Goal: Check status: Check status

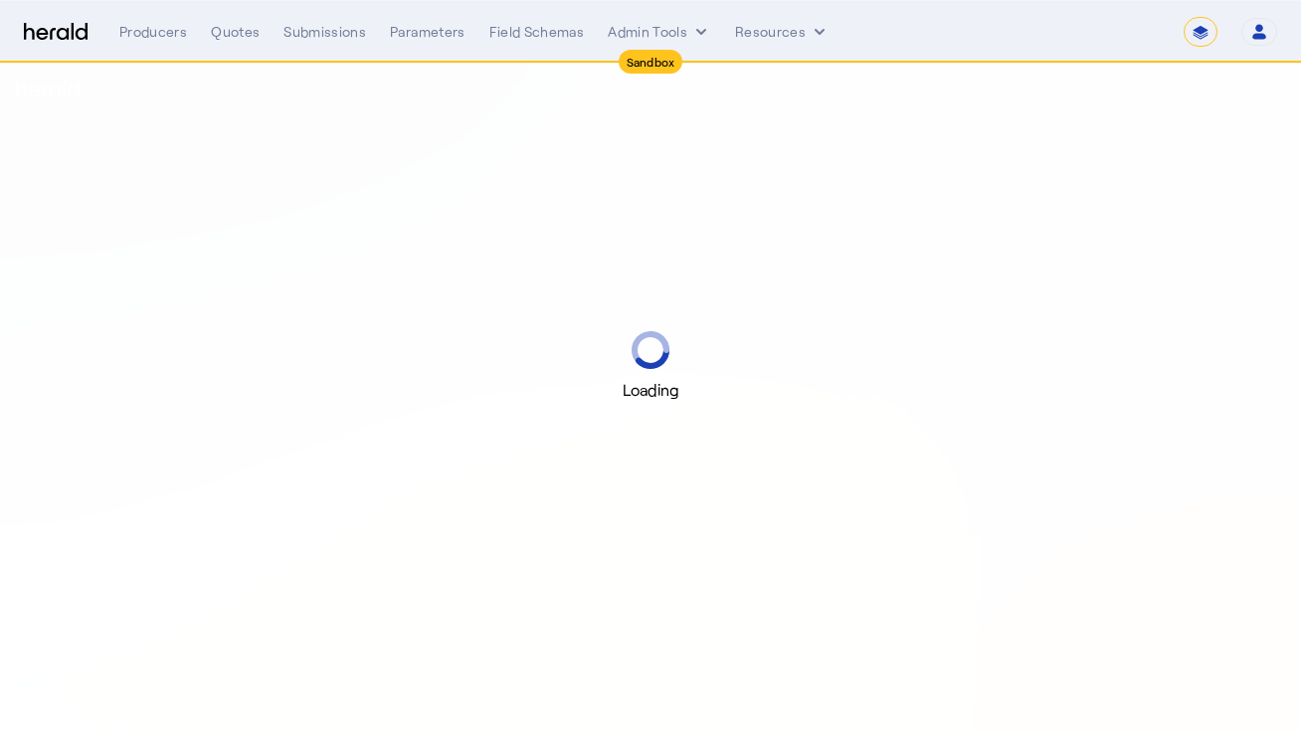
select select "*******"
select select "pfm_r9a7_zywave"
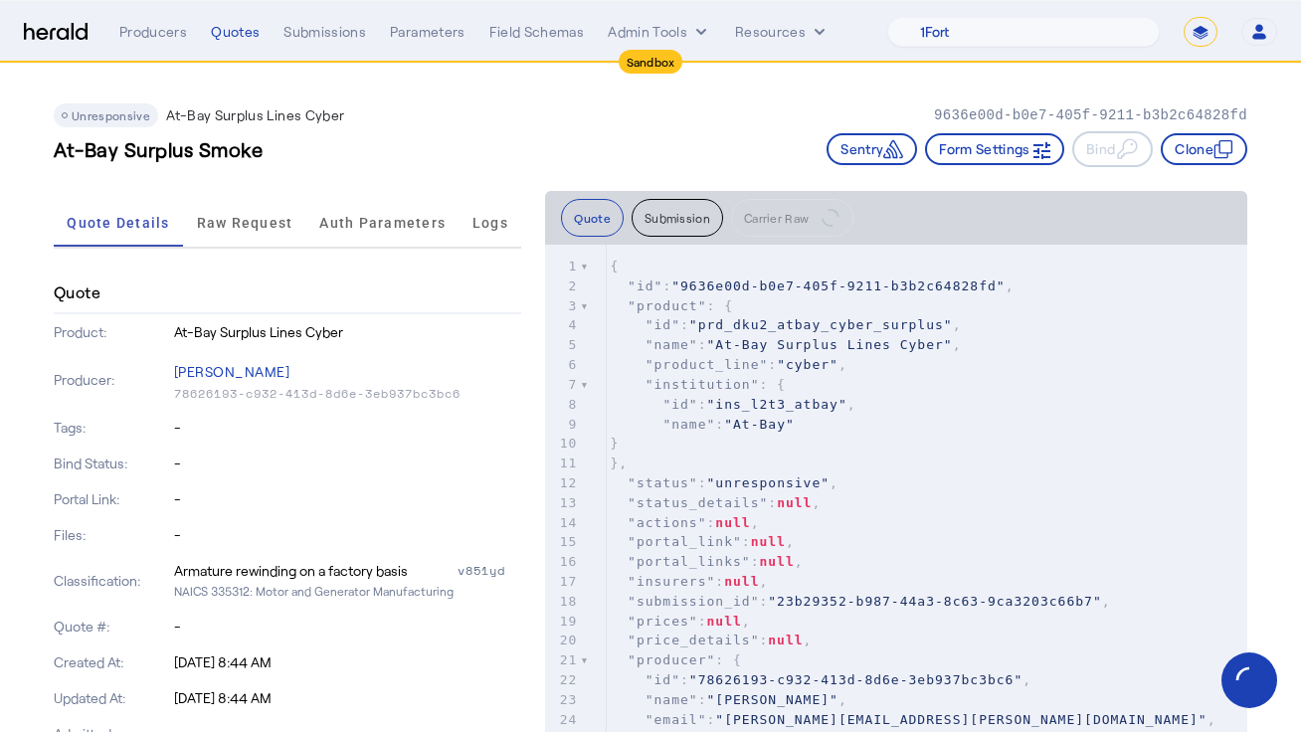
click at [1206, 35] on select "**********" at bounding box center [1200, 32] width 34 height 30
select select "**********"
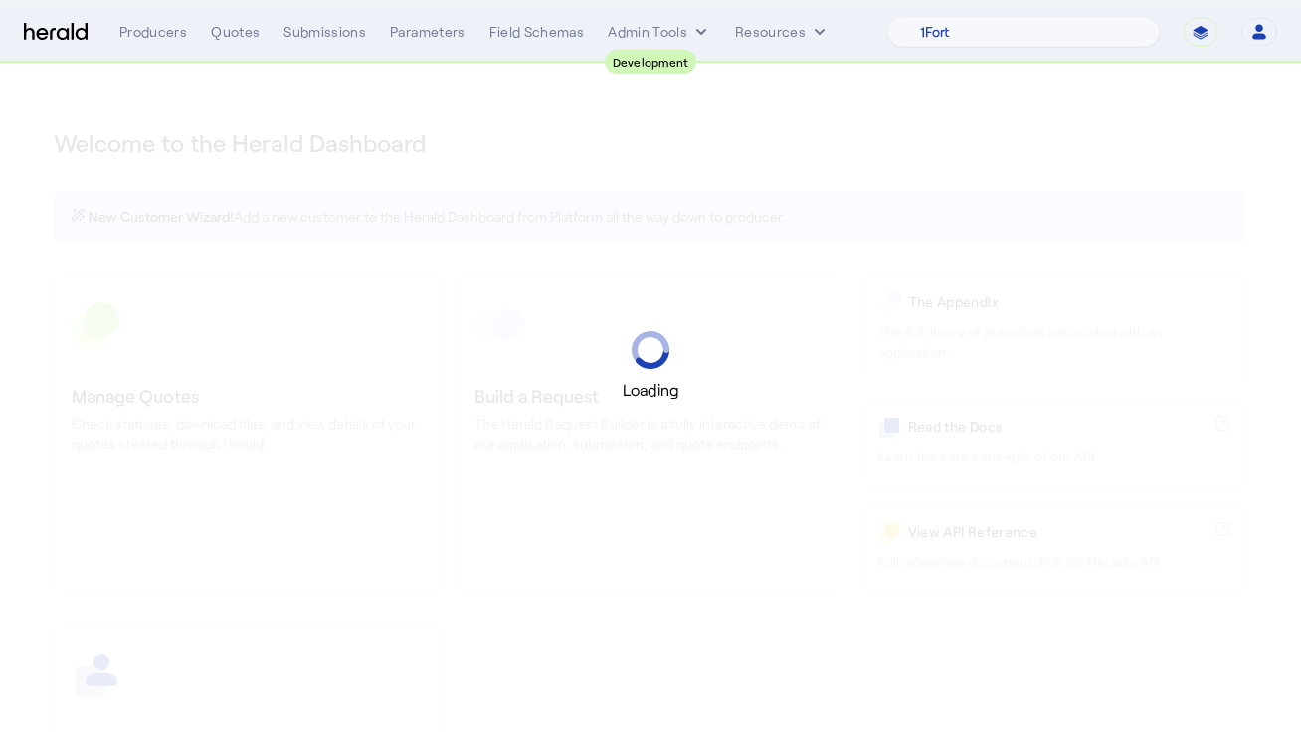
click at [1020, 79] on div "Loading" at bounding box center [650, 366] width 1301 height 732
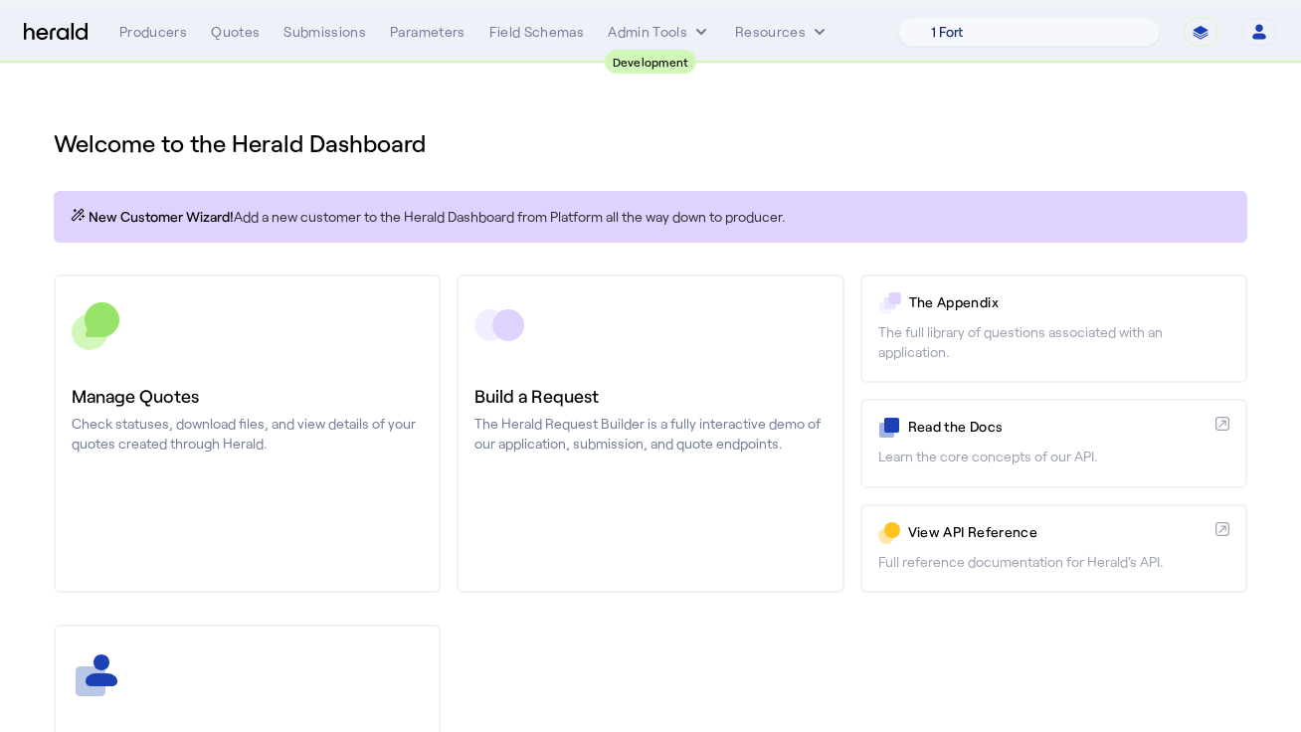
click at [1039, 40] on select "1 Fort A Demo Platform A New Platform Test Bam Batch Test Platform Beep Beep Bo…" at bounding box center [1029, 32] width 262 height 30
select select "pfm_2v8p_herald_api"
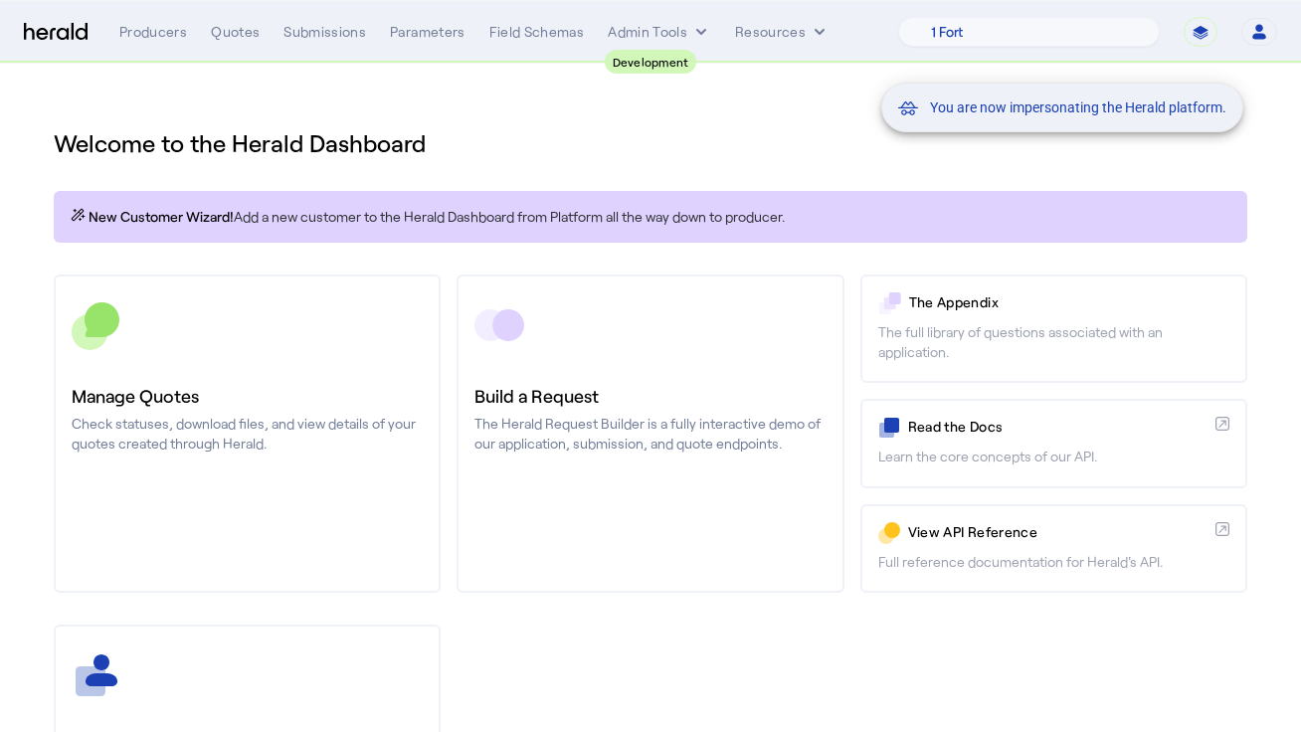
click at [678, 119] on div "You are now impersonating the Herald platform." at bounding box center [650, 366] width 1301 height 732
click at [274, 421] on div "You are now impersonating the Herald platform." at bounding box center [650, 366] width 1301 height 732
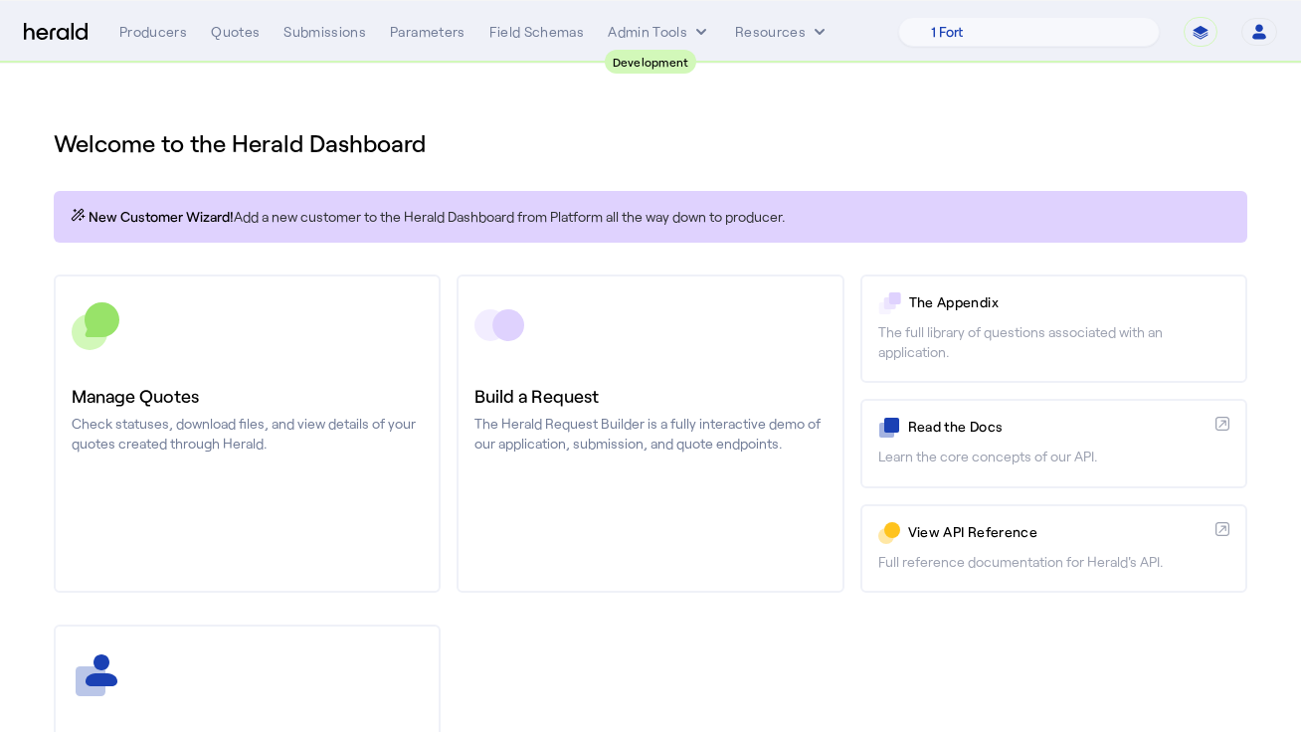
click at [547, 117] on div "Welcome to the Herald Dashboard" at bounding box center [650, 131] width 1193 height 56
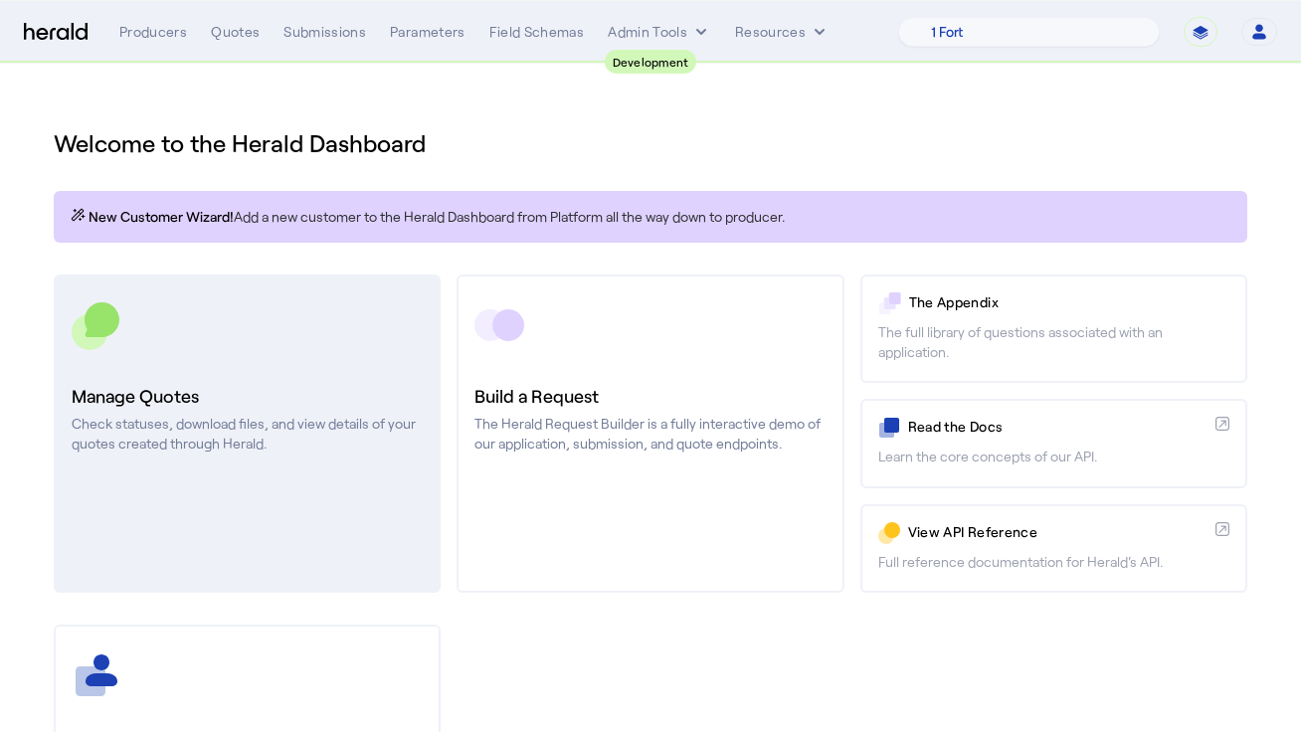
click at [231, 423] on p "Check statuses, download files, and view details of your quotes created through…" at bounding box center [247, 434] width 351 height 40
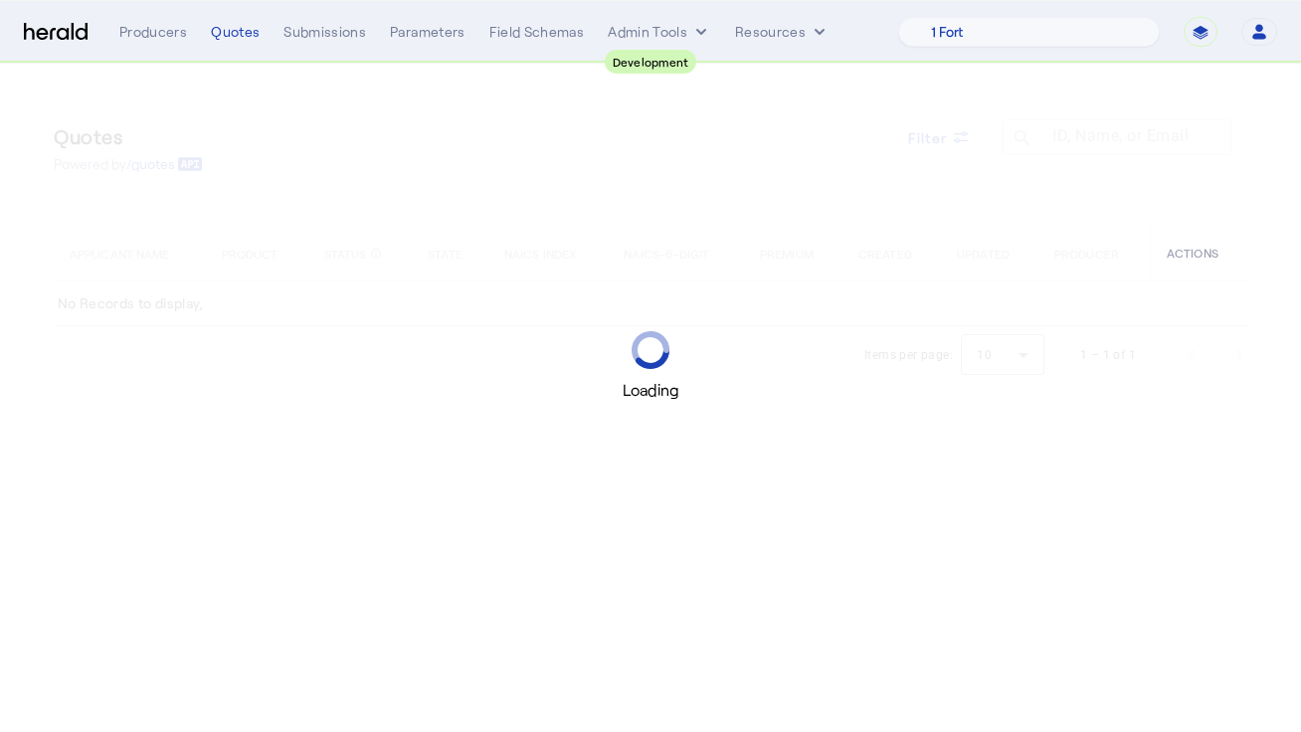
click at [546, 174] on div "Loading" at bounding box center [650, 366] width 1301 height 732
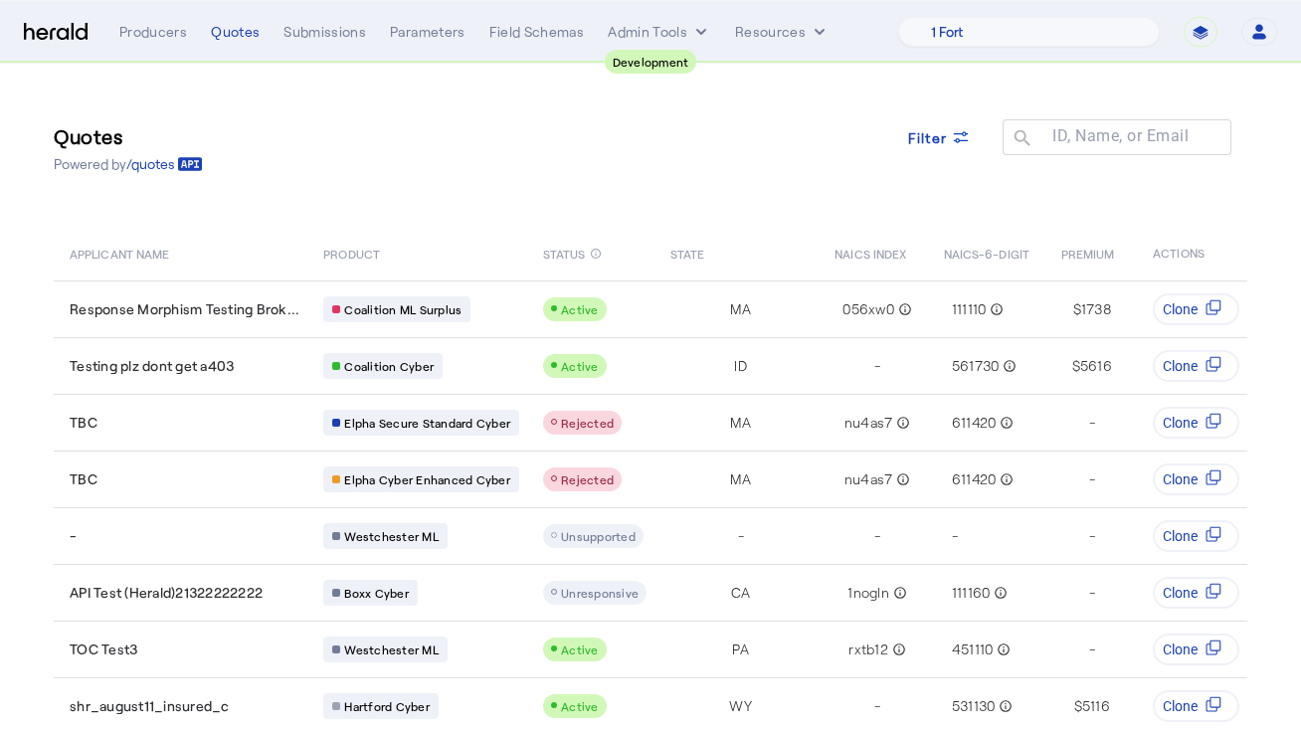
click at [714, 185] on div "Quotes Powered by /quotes Filter ID, Name, or Email search" at bounding box center [650, 148] width 1193 height 90
click at [924, 135] on span "Filter" at bounding box center [928, 137] width 40 height 21
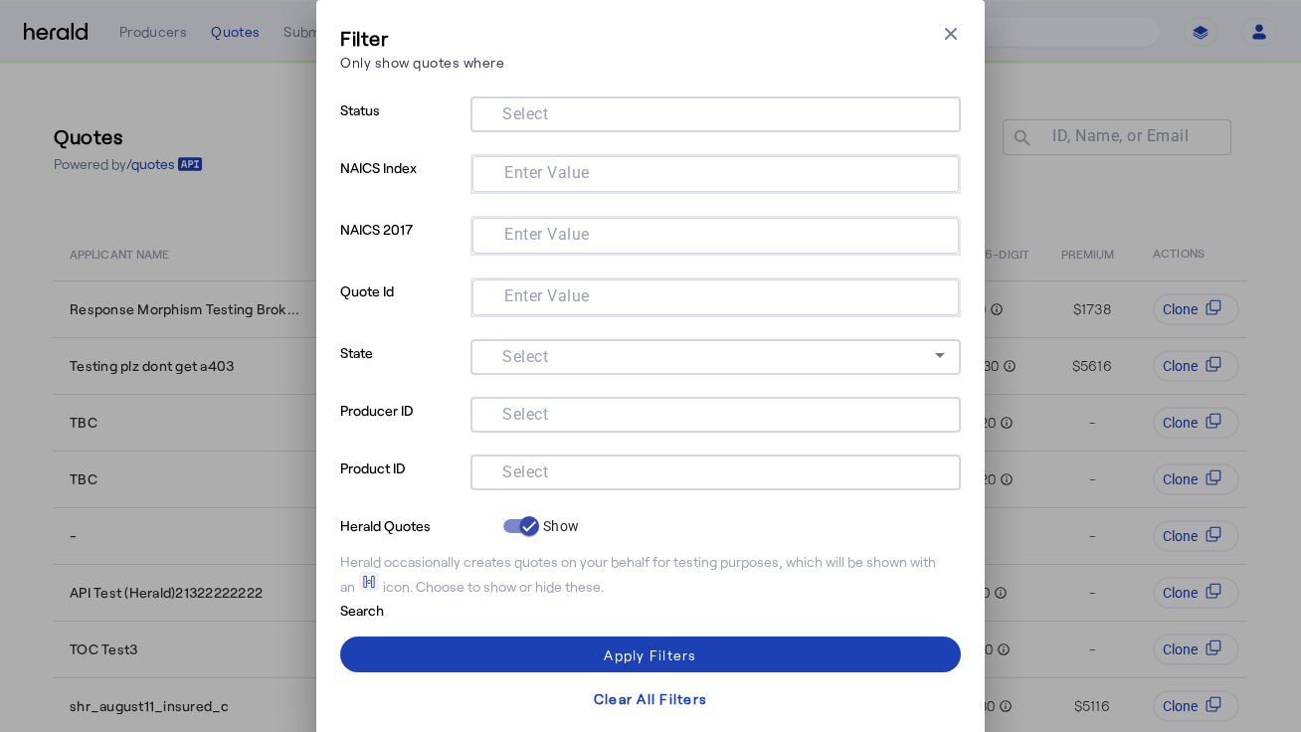
click at [550, 124] on div at bounding box center [715, 114] width 458 height 36
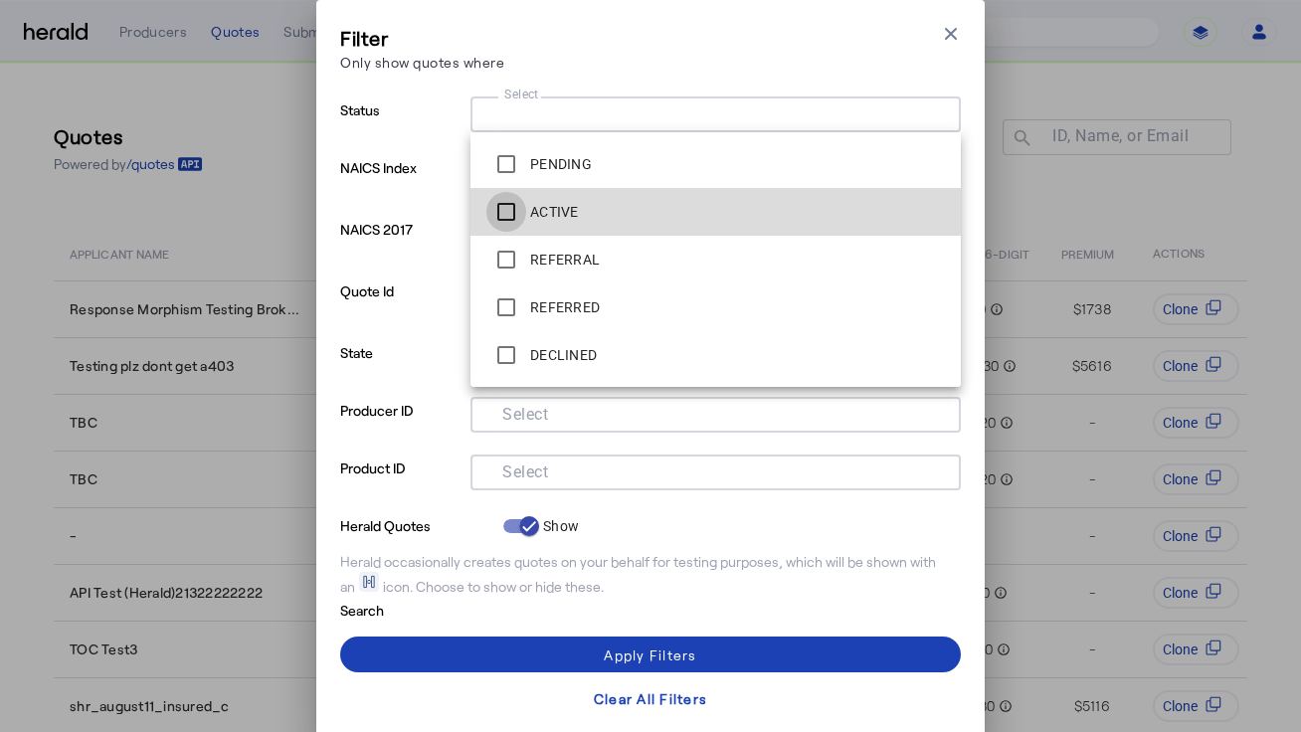
click at [528, 206] on div at bounding box center [506, 212] width 48 height 48
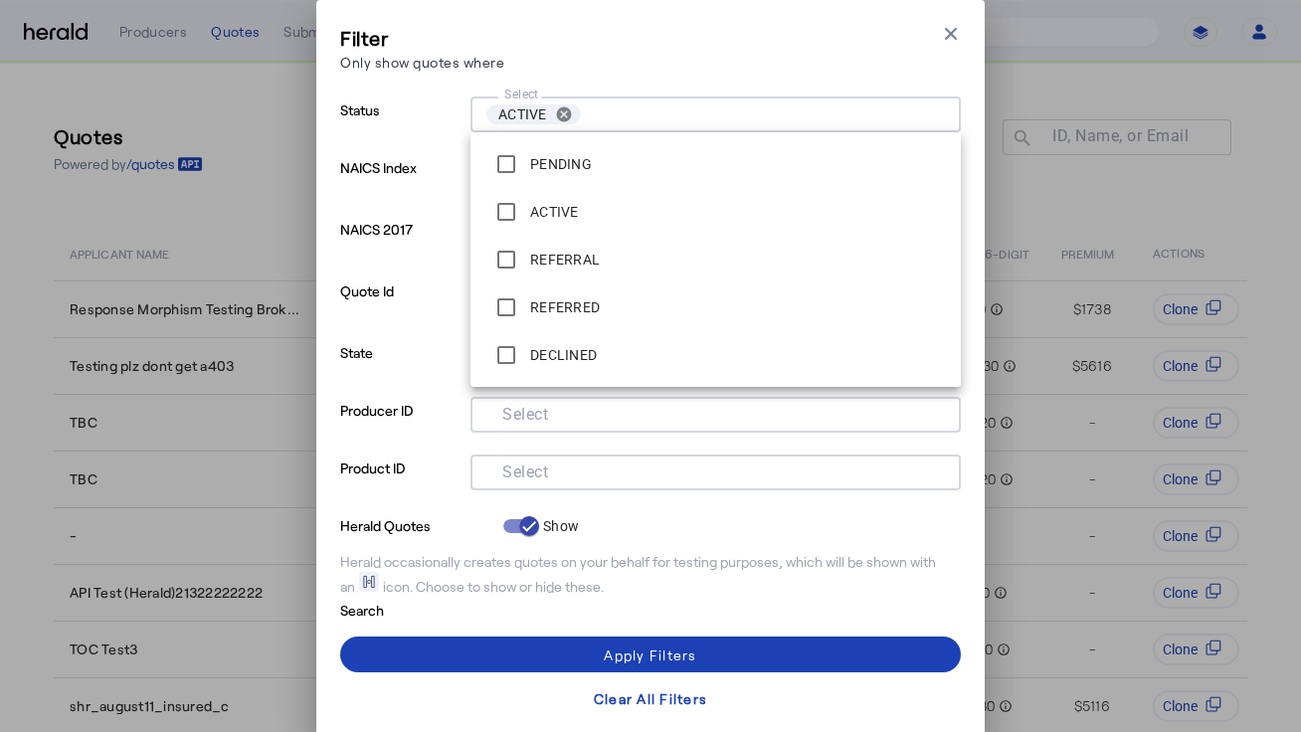
click at [418, 385] on p "State" at bounding box center [401, 368] width 122 height 58
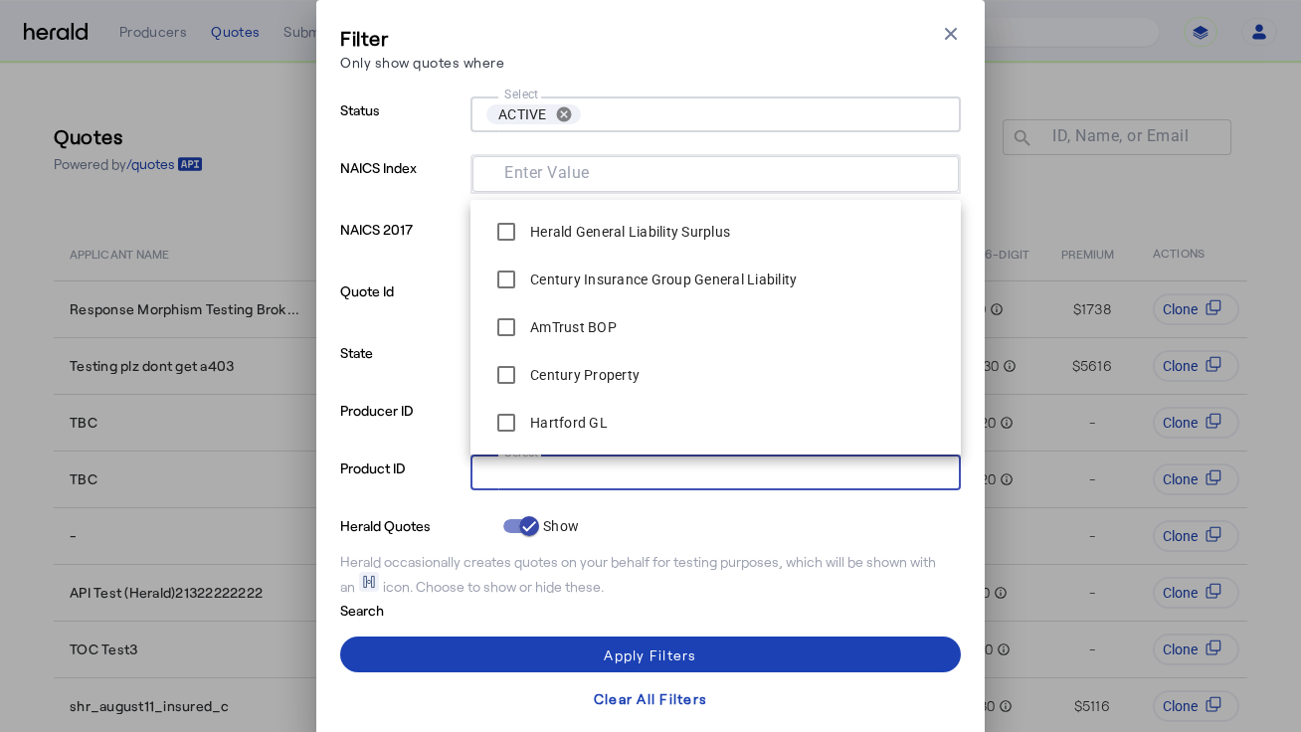
click at [490, 466] on input "Select" at bounding box center [711, 470] width 450 height 24
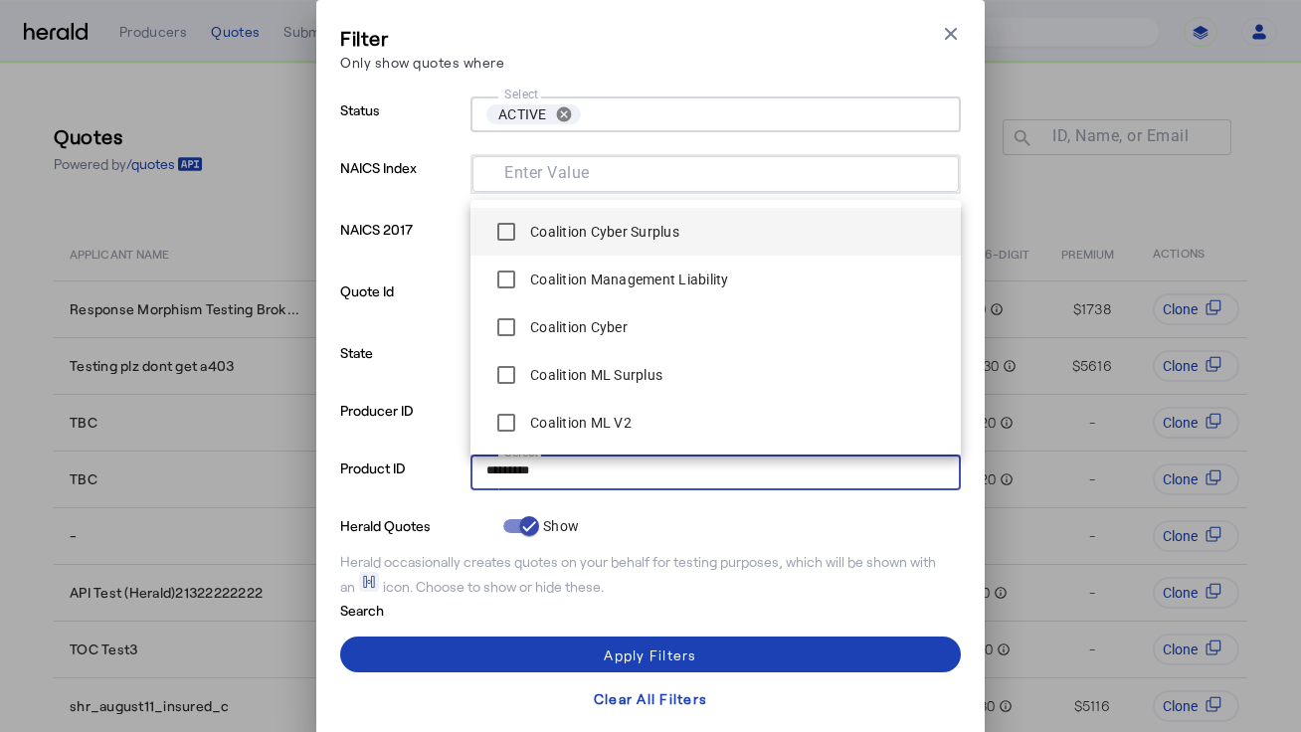
type input "*********"
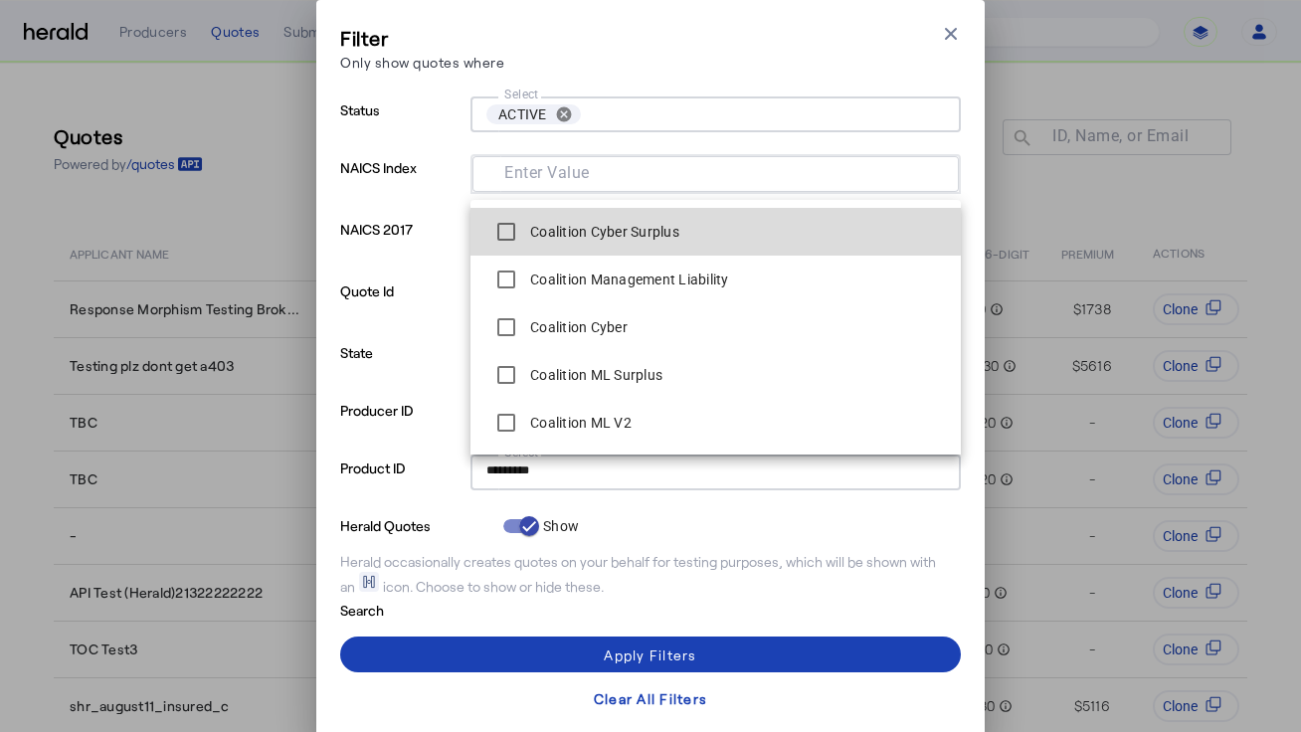
click at [578, 228] on label "Coalition Cyber Surplus" at bounding box center [602, 232] width 153 height 20
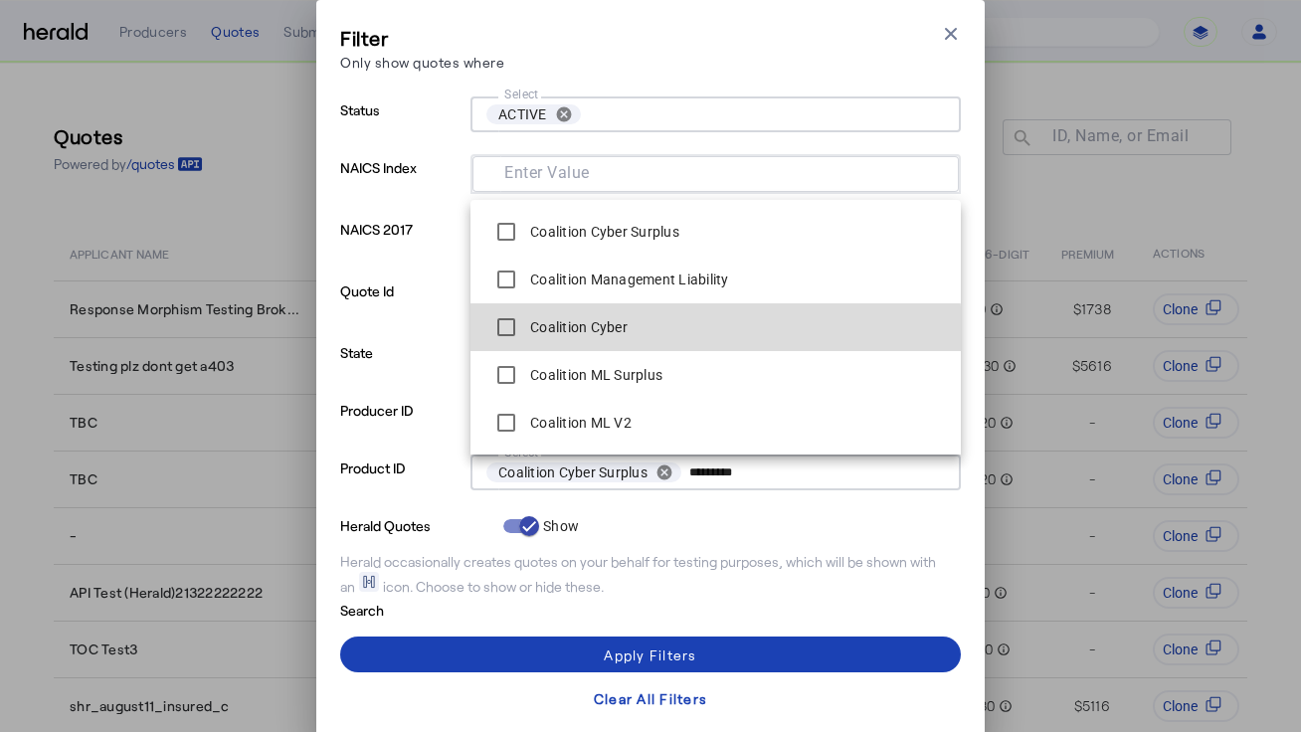
click at [547, 334] on label "Coalition Cyber" at bounding box center [576, 327] width 101 height 20
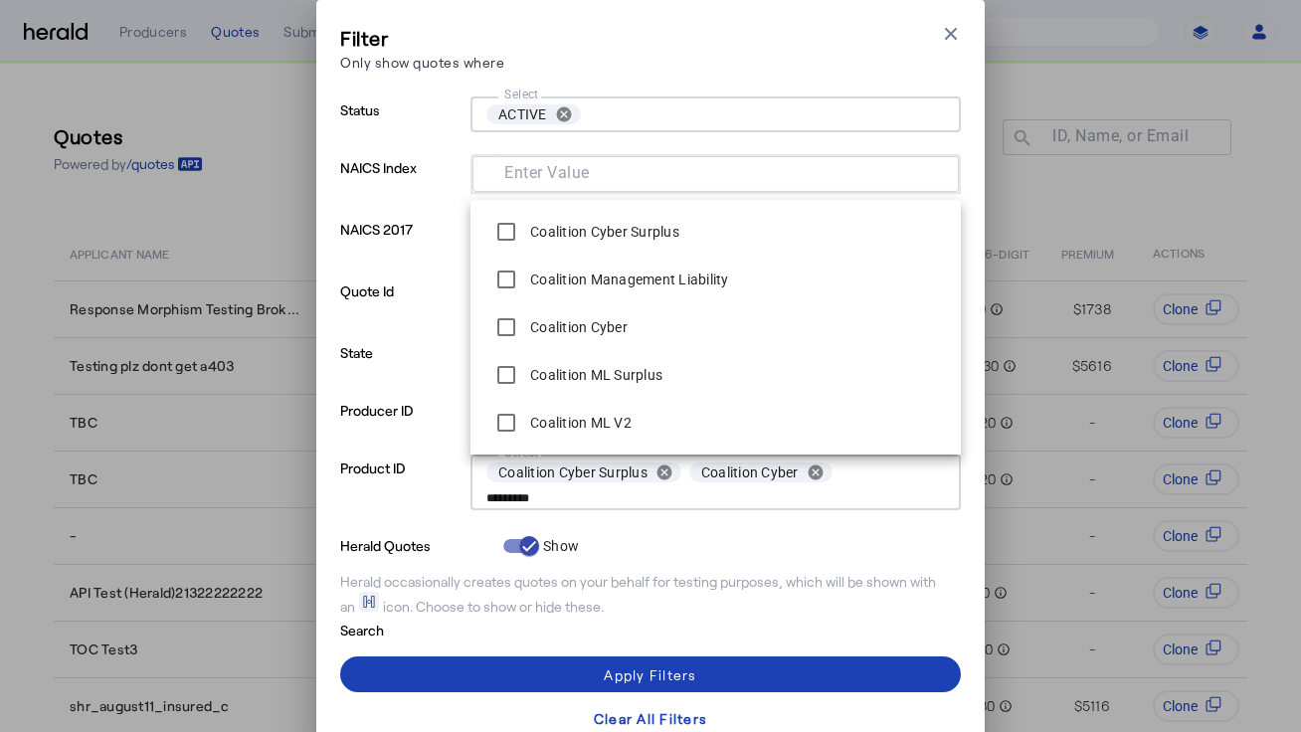
click at [679, 67] on div "Filter Only show quotes where Close modal" at bounding box center [650, 52] width 621 height 57
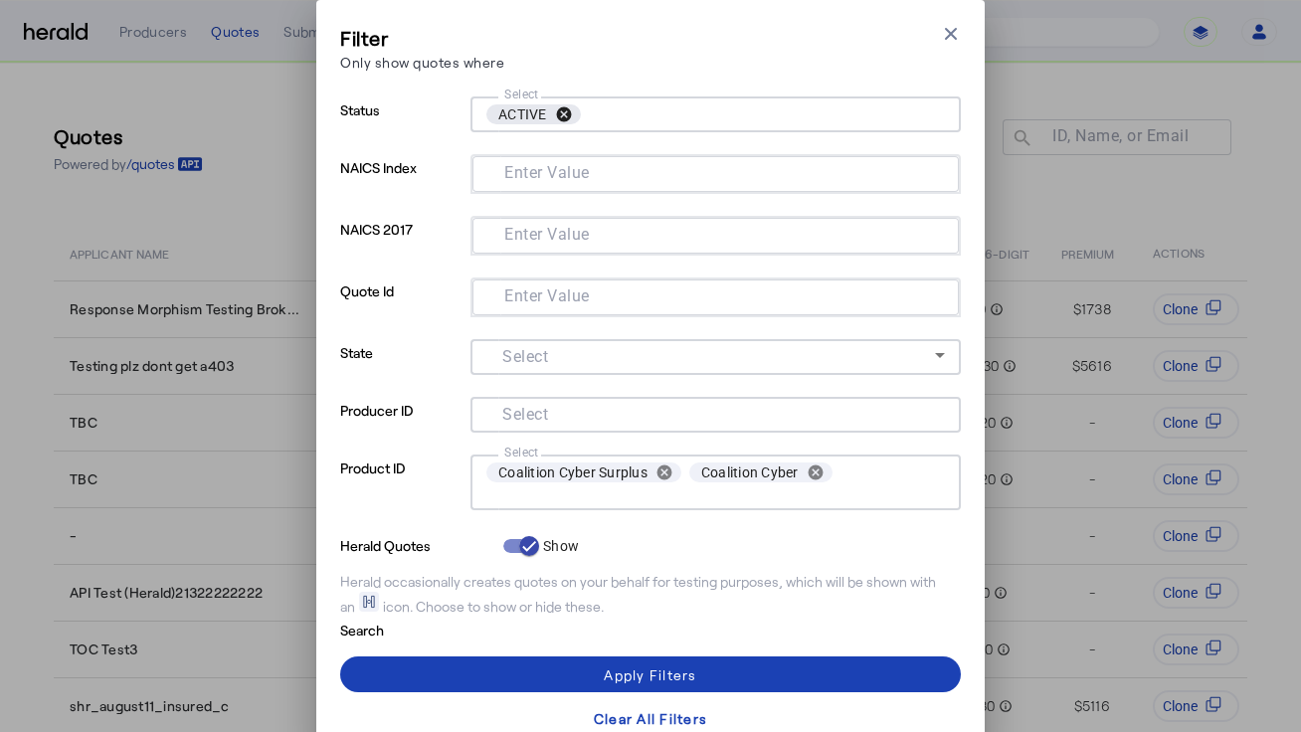
click at [569, 116] on button "cancel" at bounding box center [564, 114] width 34 height 18
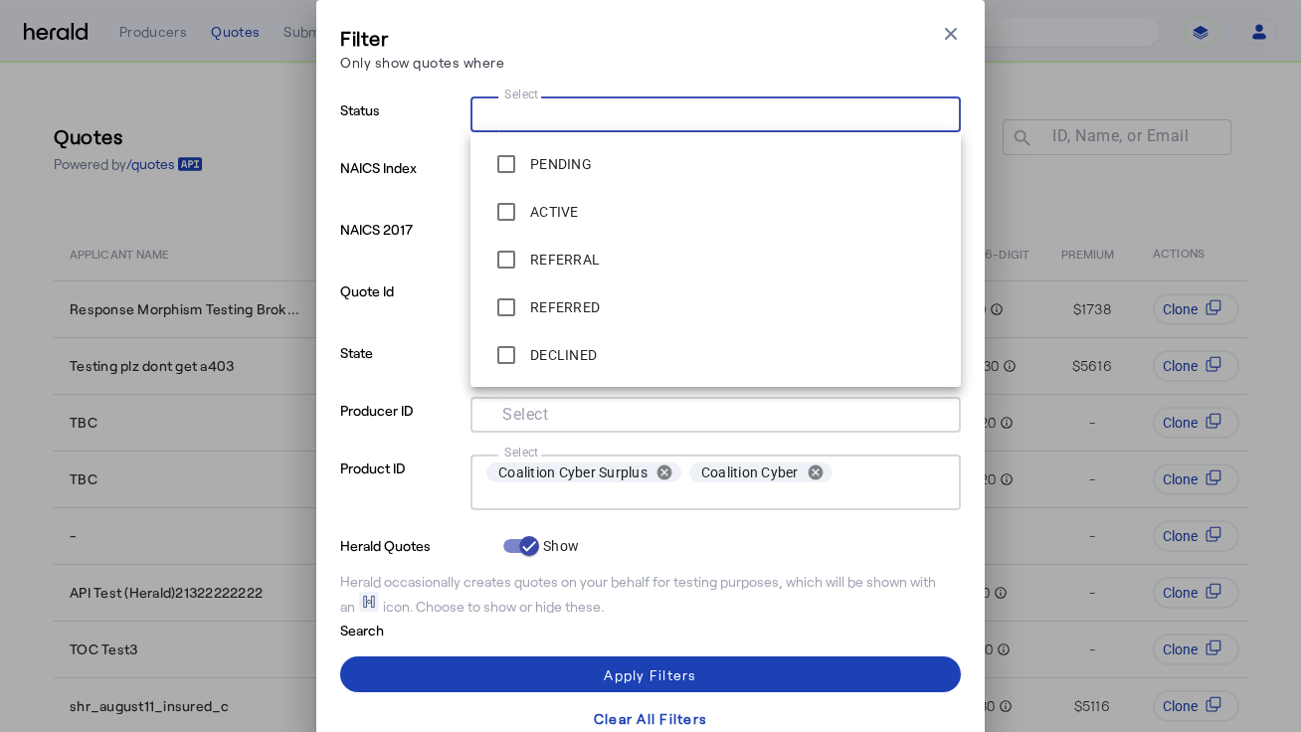
click at [562, 116] on input "Select" at bounding box center [711, 112] width 450 height 24
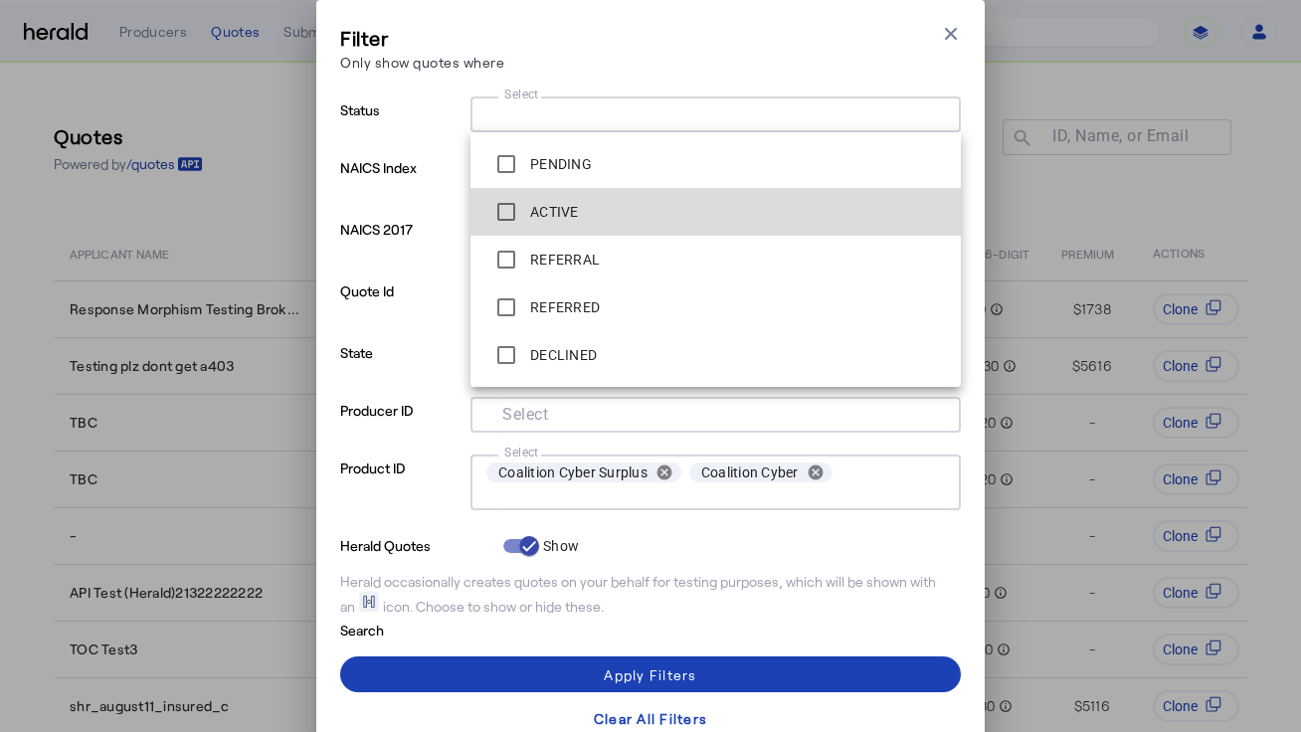
click at [539, 213] on label "ACTIVE" at bounding box center [552, 212] width 53 height 20
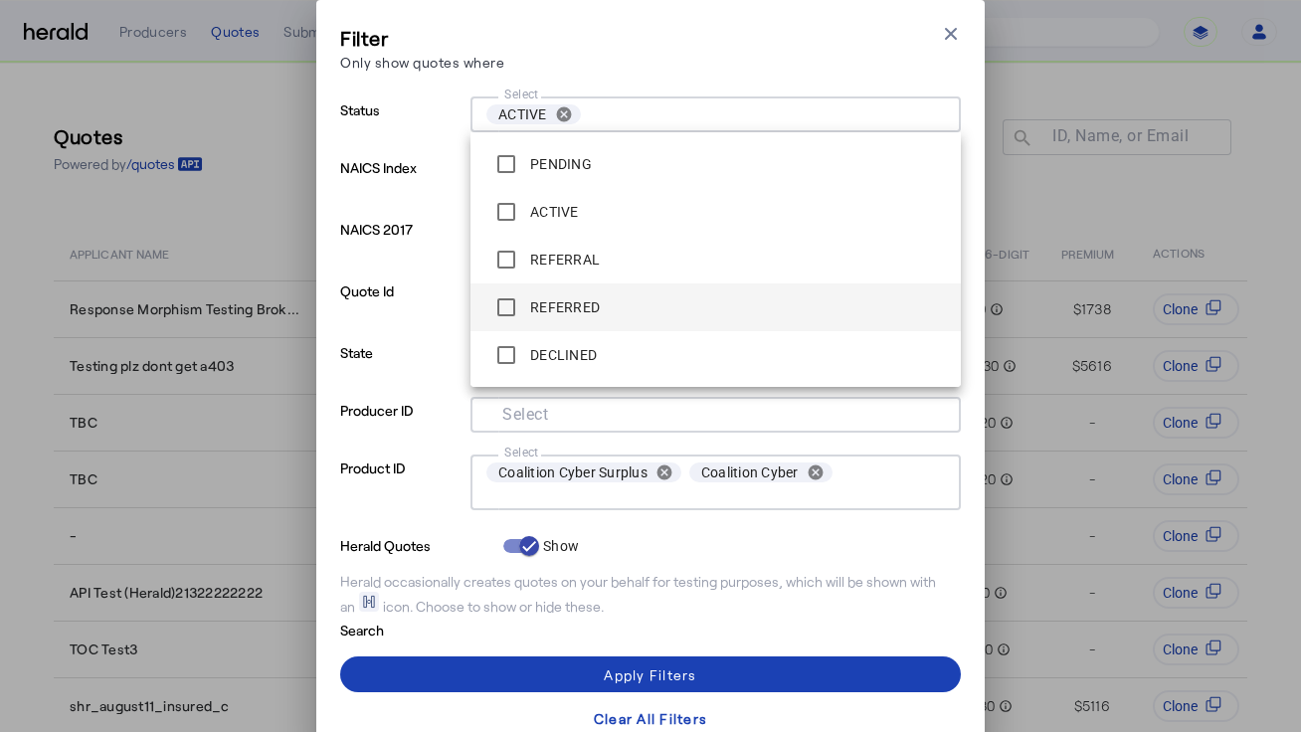
click at [573, 294] on div "REFERRED" at bounding box center [542, 307] width 113 height 40
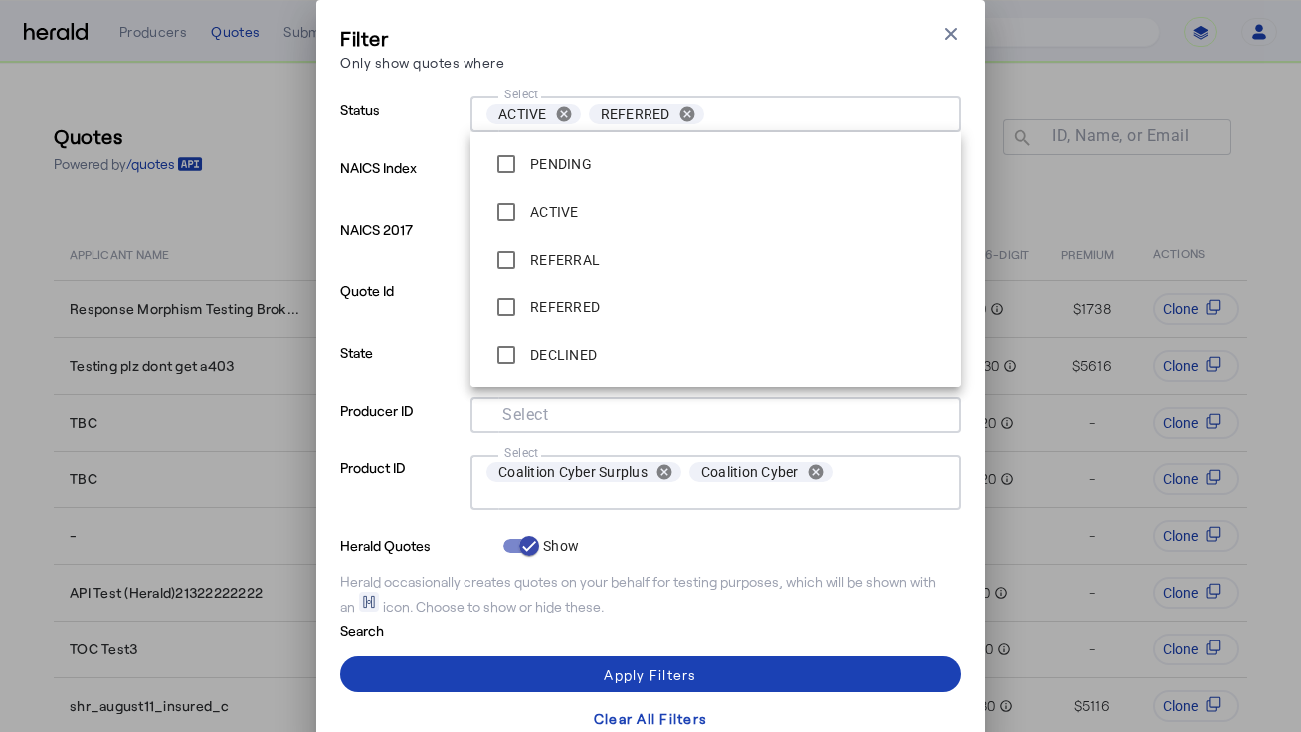
click at [449, 310] on p "Quote Id" at bounding box center [401, 308] width 122 height 62
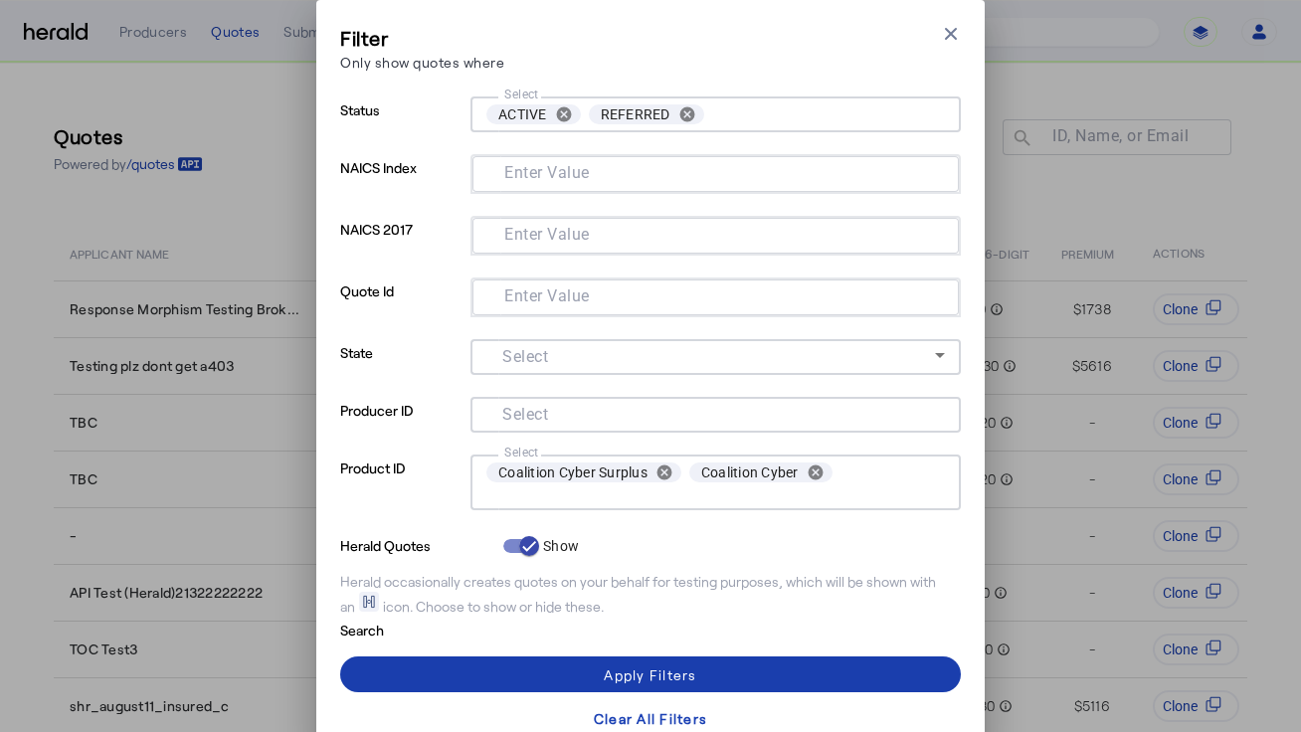
click at [587, 662] on span at bounding box center [650, 674] width 621 height 48
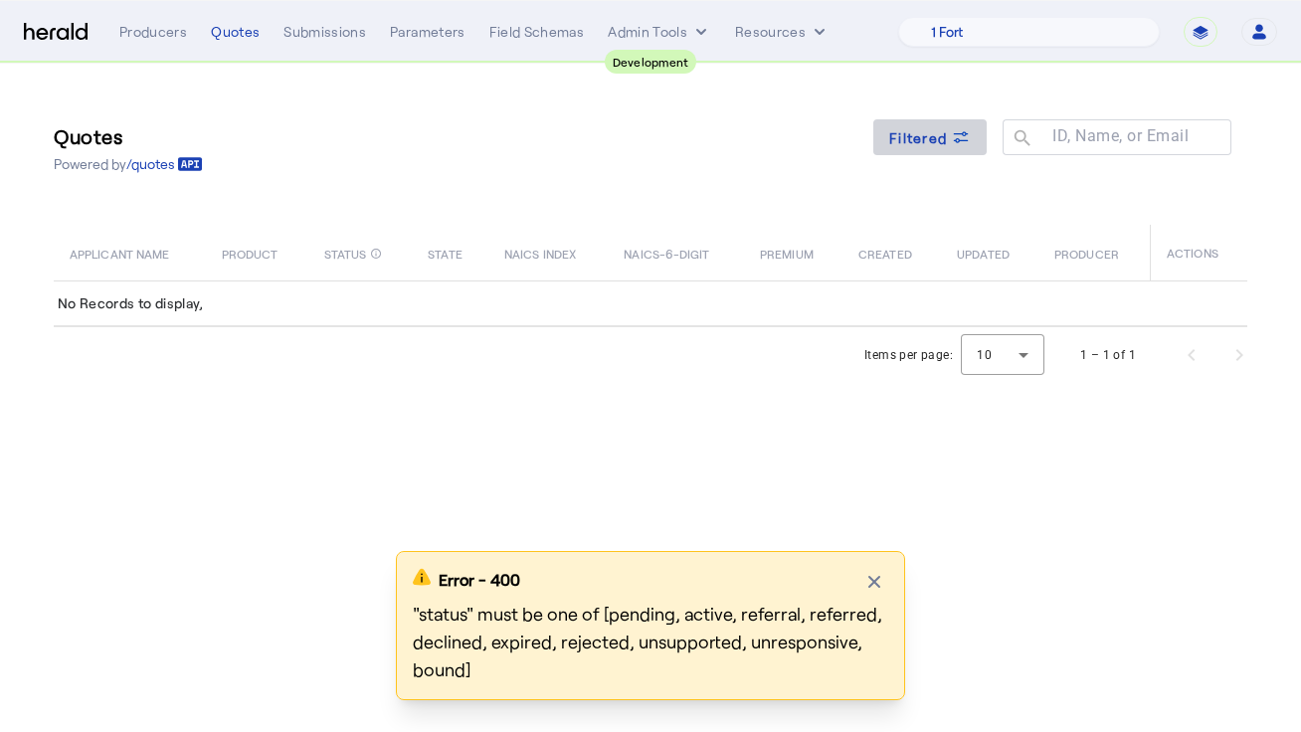
click at [927, 130] on span "Filtered" at bounding box center [918, 137] width 58 height 21
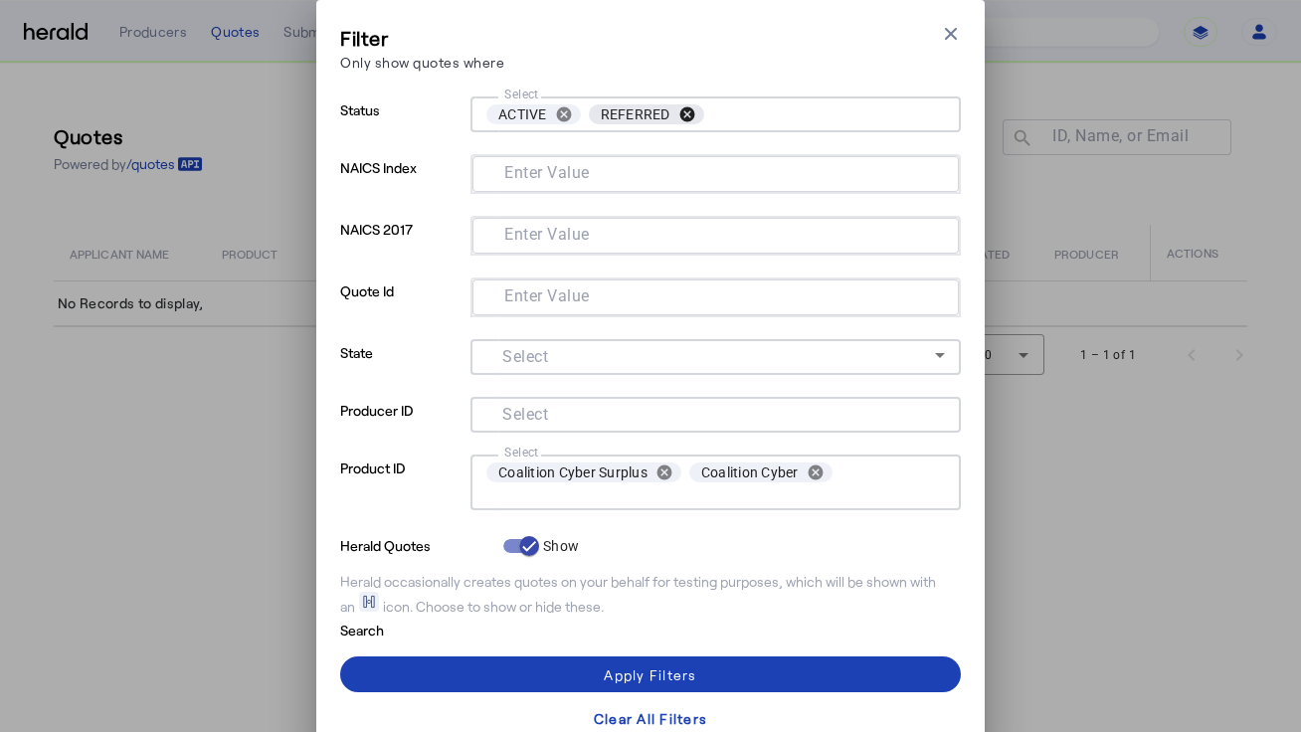
click at [689, 111] on button "cancel" at bounding box center [687, 114] width 34 height 18
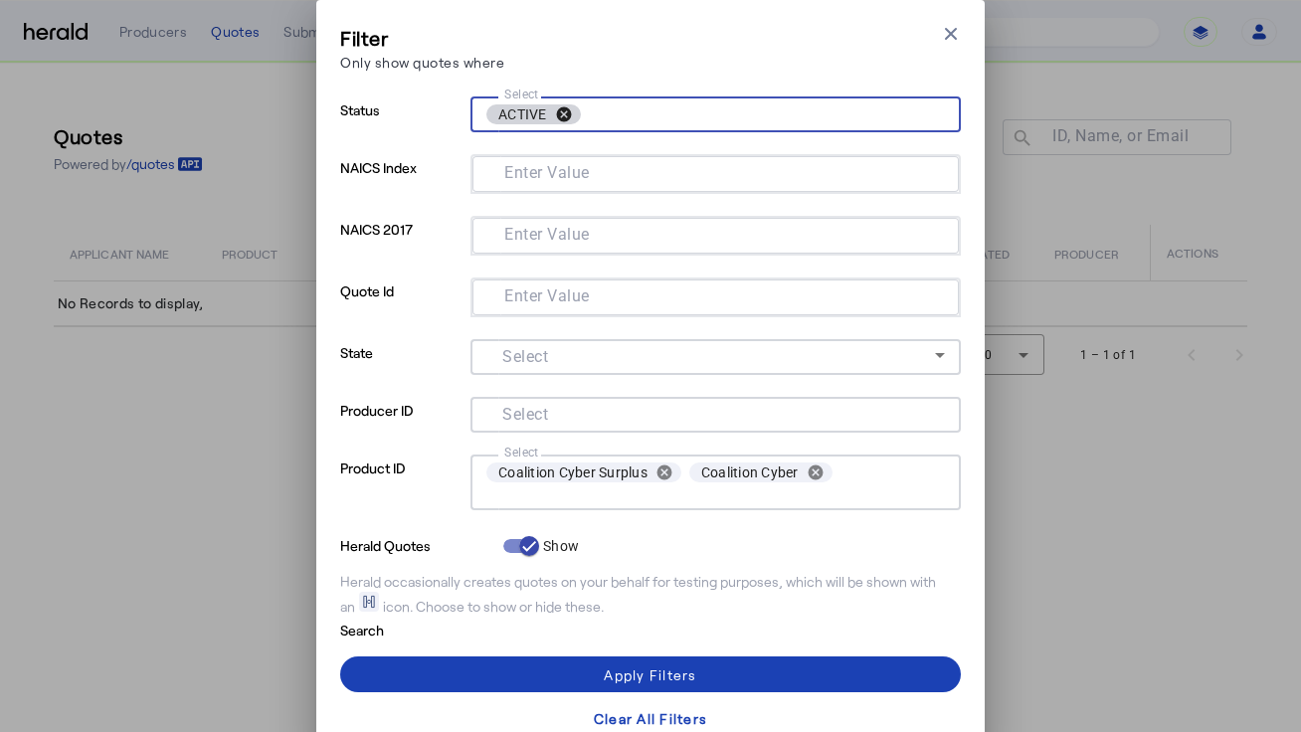
click at [569, 111] on button "cancel" at bounding box center [564, 114] width 34 height 18
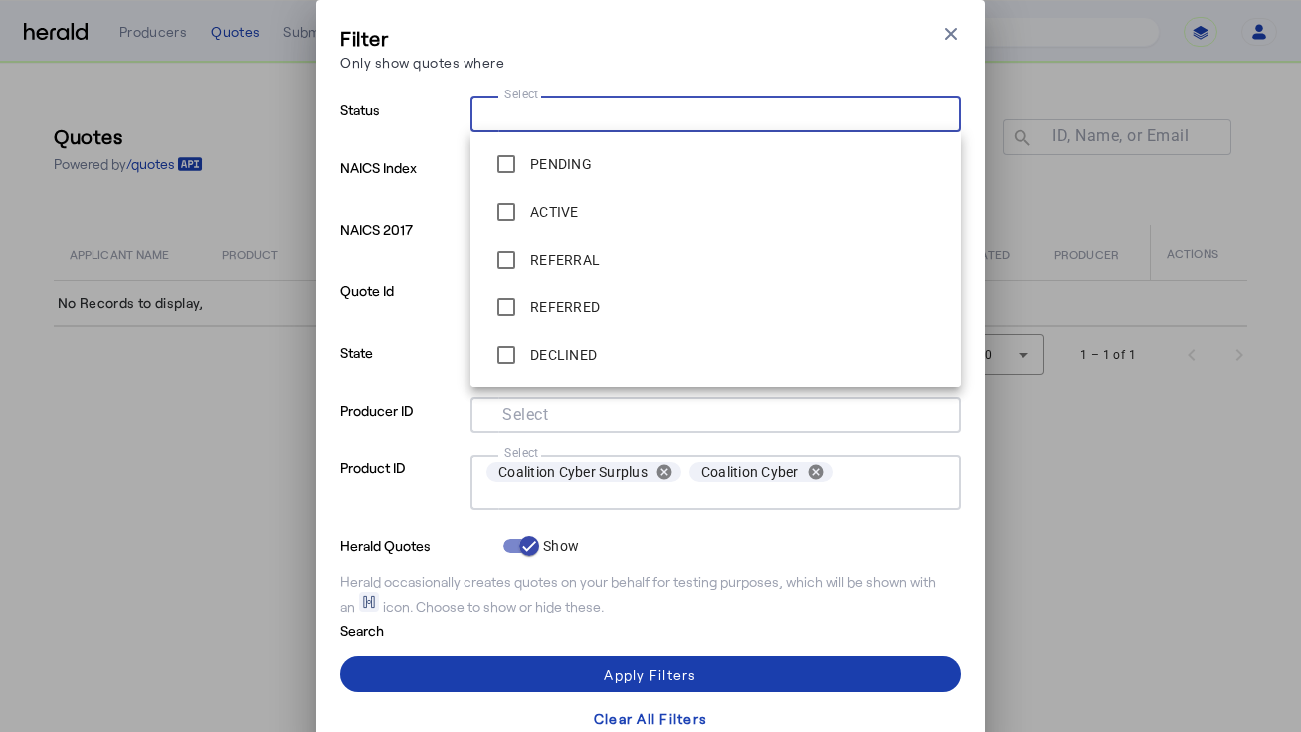
click at [623, 667] on div "Apply Filters" at bounding box center [650, 674] width 92 height 21
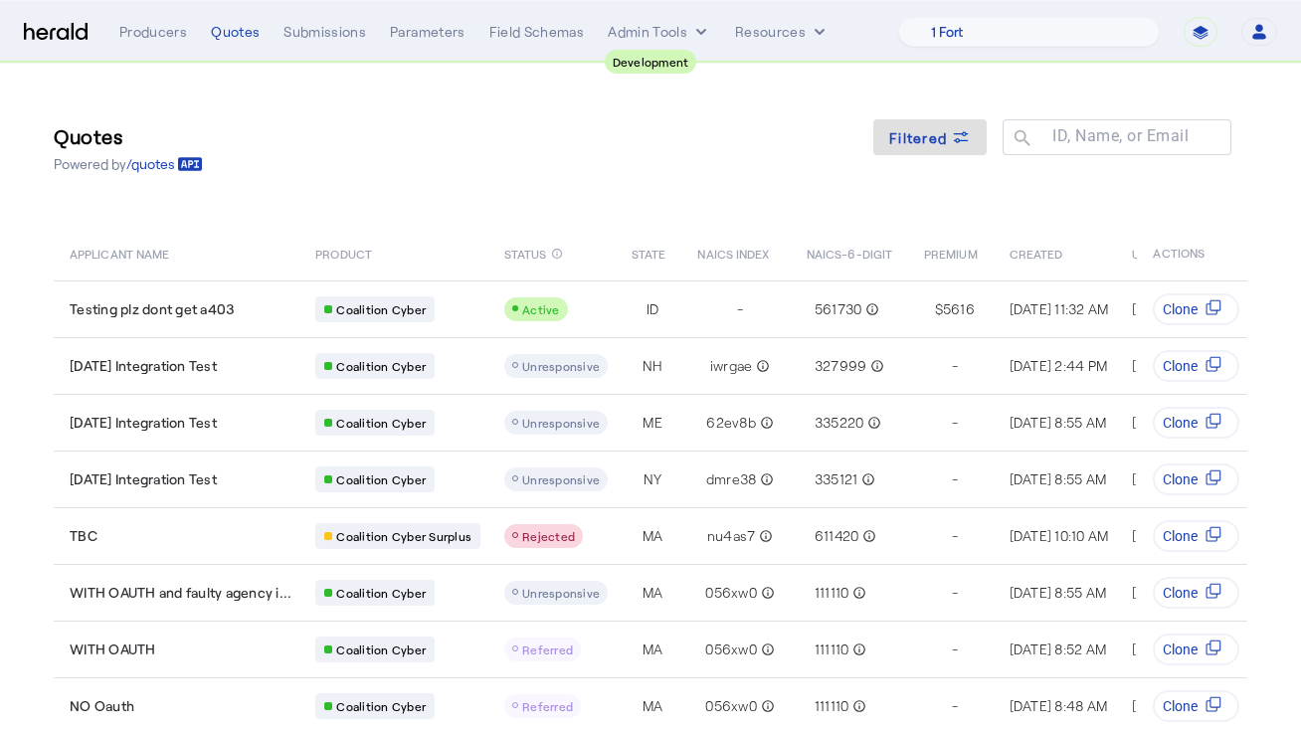
click at [393, 164] on div "Quotes Powered by /quotes Filtered ID, Name, or Email search" at bounding box center [650, 148] width 1193 height 90
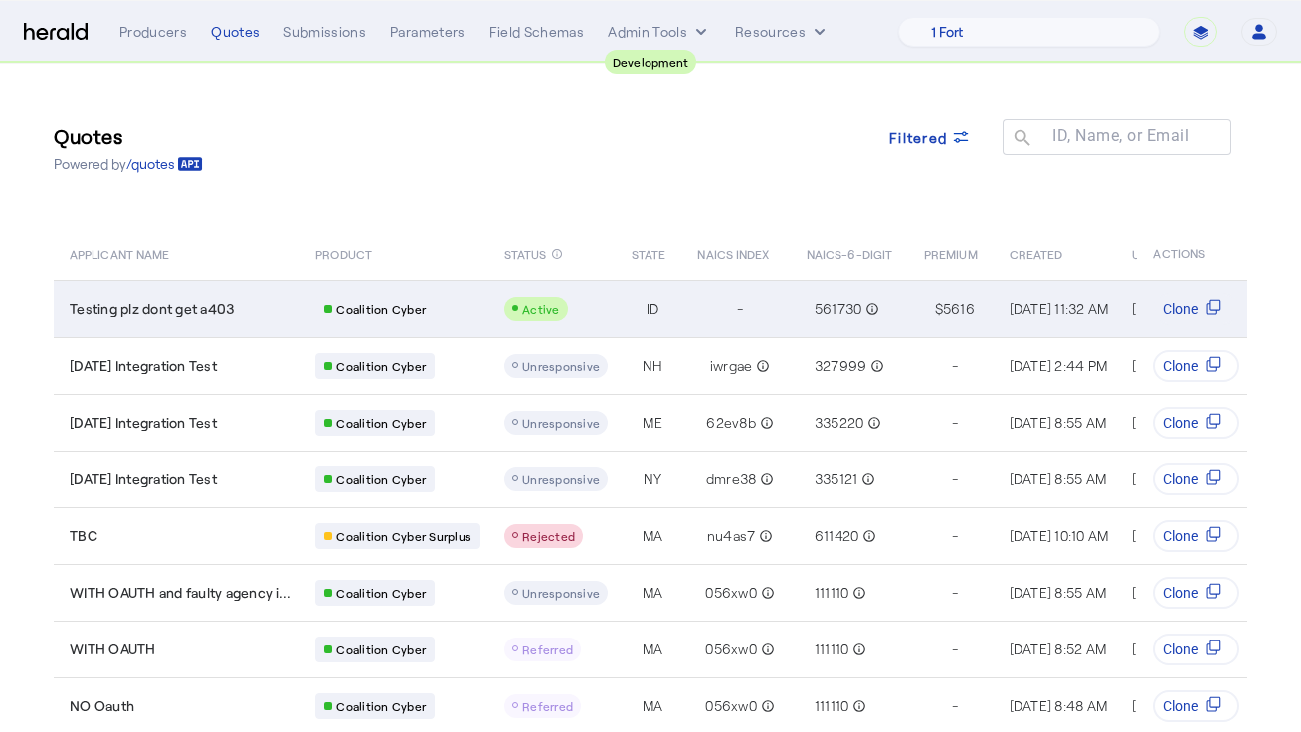
click at [246, 318] on div "Testing plz dont get a403" at bounding box center [181, 309] width 222 height 20
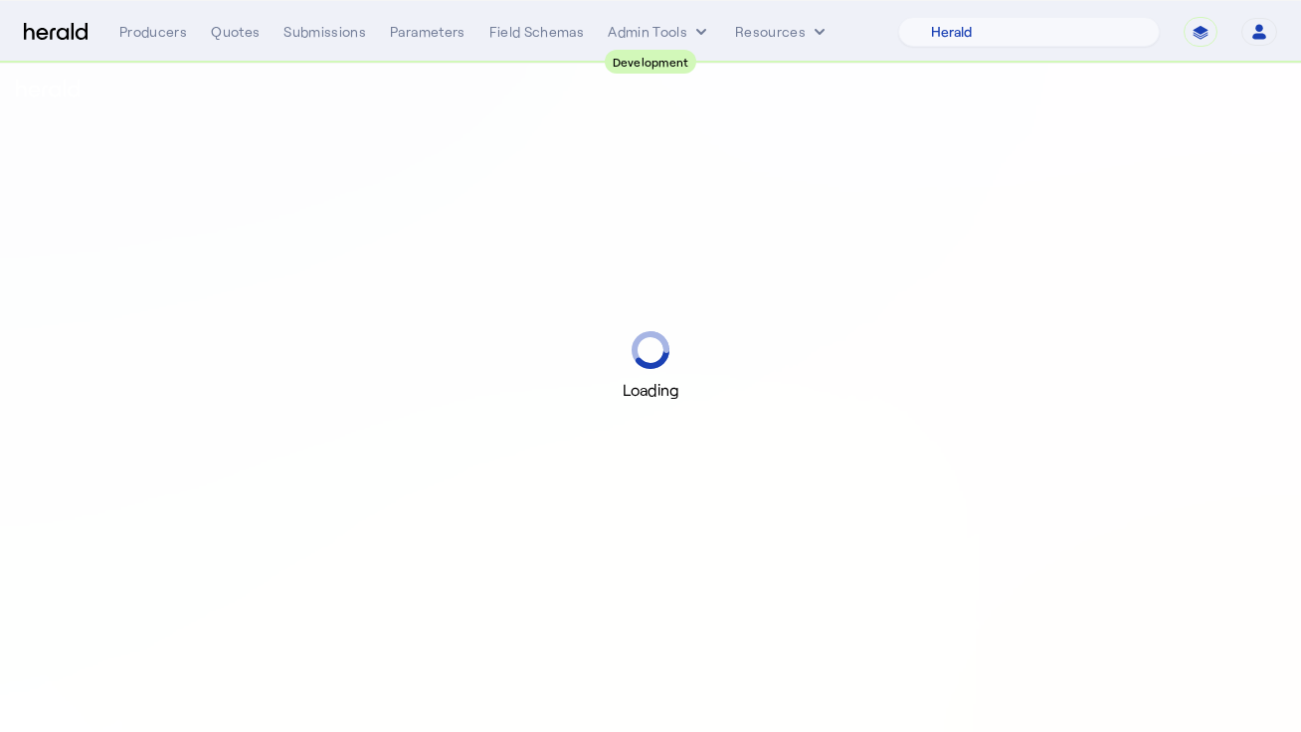
select select "pfm_2v8p_herald_api"
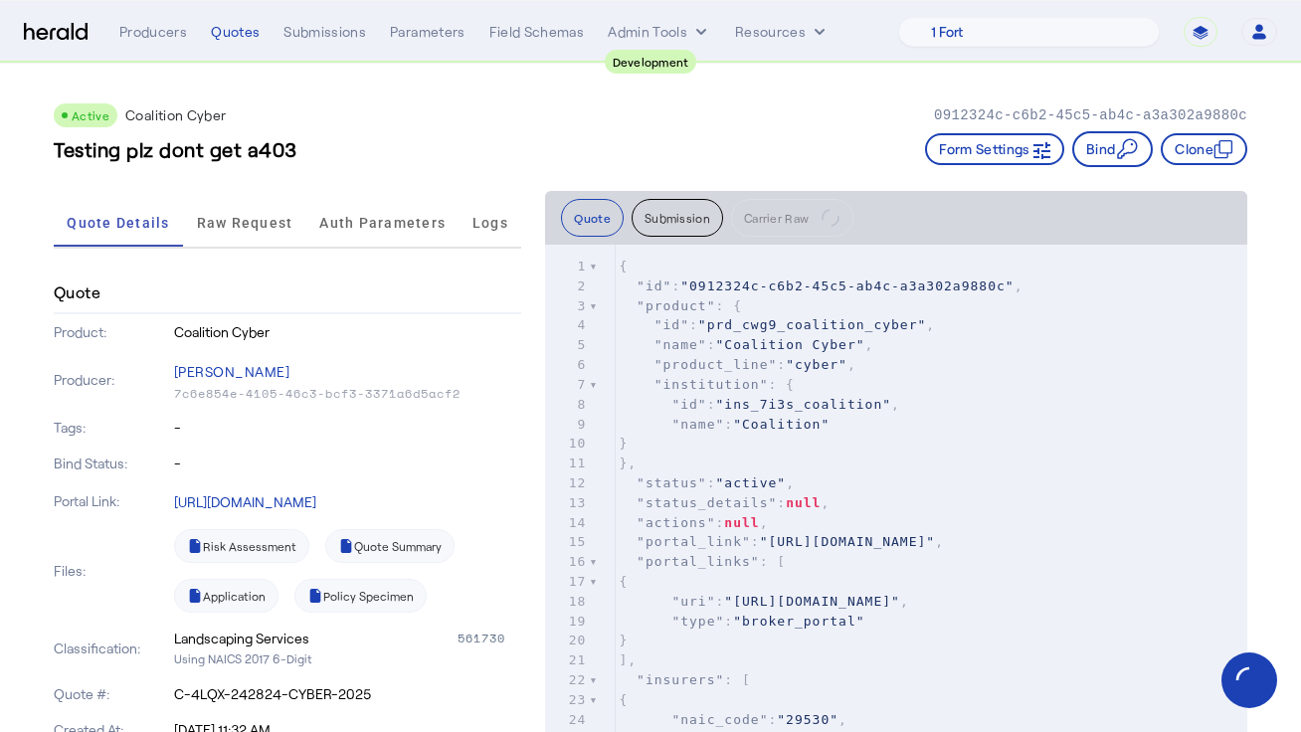
click at [378, 148] on div "Testing plz dont get a403 Form Settings Bind Clone" at bounding box center [650, 149] width 1193 height 36
click at [210, 240] on span "Raw Request" at bounding box center [245, 223] width 96 height 48
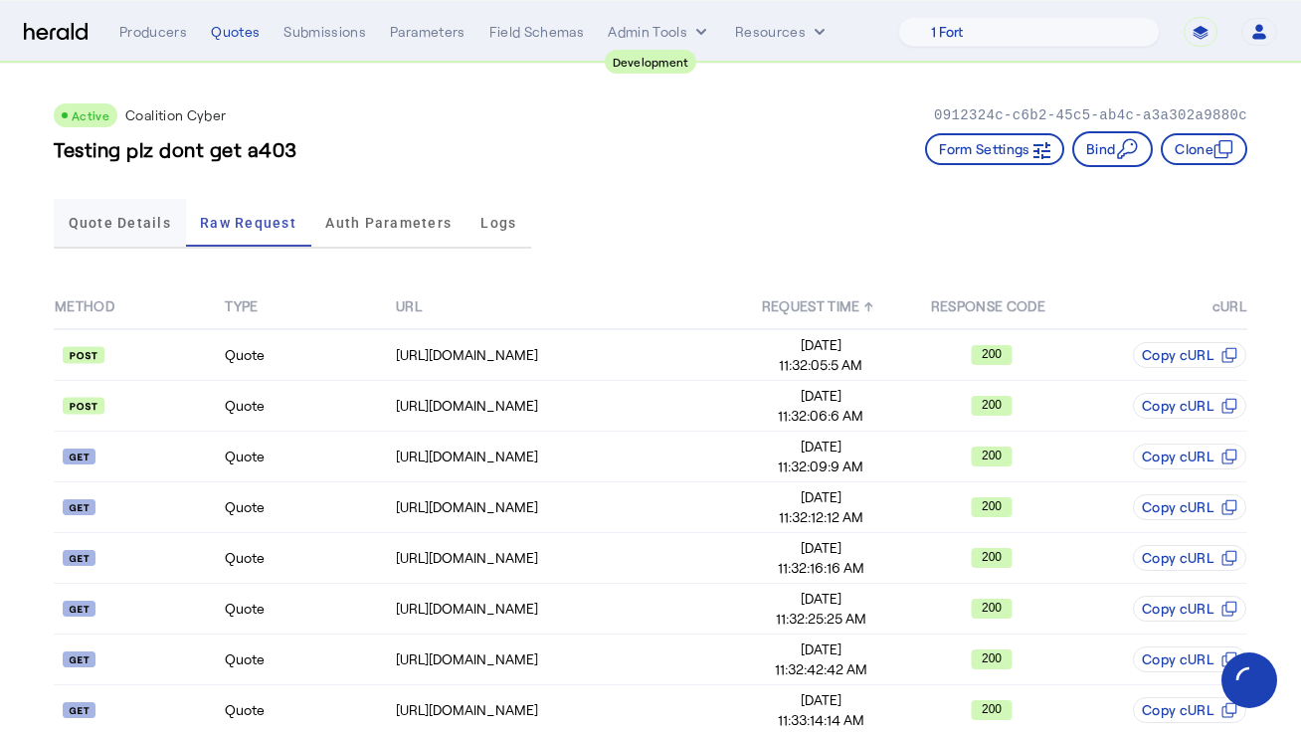
click at [144, 217] on span "Quote Details" at bounding box center [120, 223] width 102 height 14
